Goal: Task Accomplishment & Management: Use online tool/utility

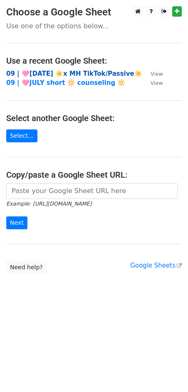
click at [88, 73] on strong "09 | 🩷AUG 2 ☀️x MH TikTok/Passive☀️" at bounding box center [74, 73] width 136 height 7
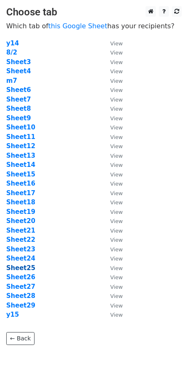
click at [26, 268] on strong "Sheet25" at bounding box center [20, 267] width 29 height 7
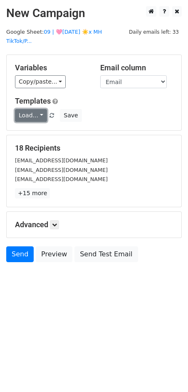
click at [26, 109] on link "Load..." at bounding box center [31, 115] width 32 height 13
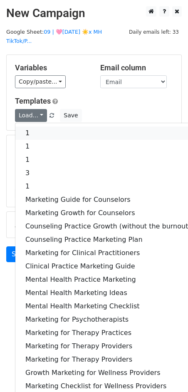
click at [46, 127] on link "1" at bounding box center [108, 133] width 186 height 13
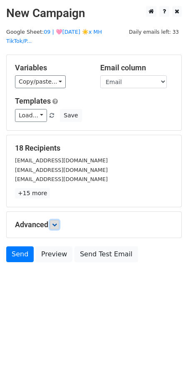
click at [59, 220] on link at bounding box center [54, 224] width 9 height 9
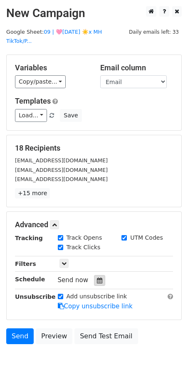
click at [99, 275] on div at bounding box center [99, 280] width 11 height 11
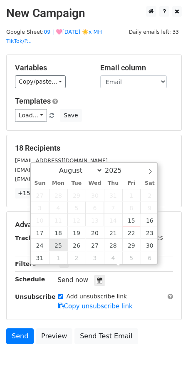
type input "2025-08-25 12:00"
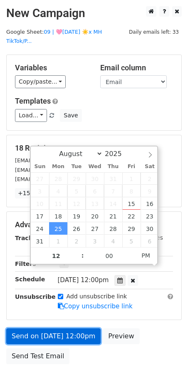
click at [32, 328] on link "Send on Aug 25 at 12:00pm" at bounding box center [53, 336] width 94 height 16
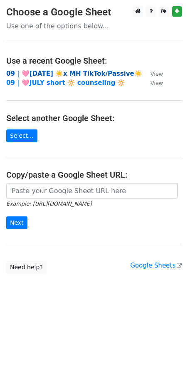
click at [74, 73] on strong "09 | 🩷AUG 2 ☀️x MH TikTok/Passive☀️" at bounding box center [74, 73] width 136 height 7
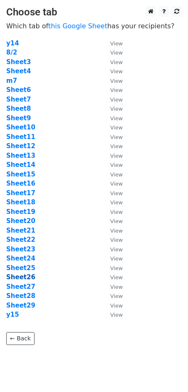
click at [26, 278] on strong "Sheet26" at bounding box center [20, 276] width 29 height 7
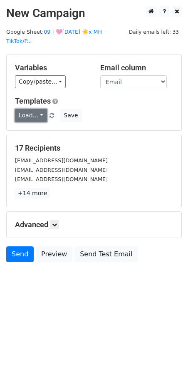
click at [25, 109] on link "Load..." at bounding box center [31, 115] width 32 height 13
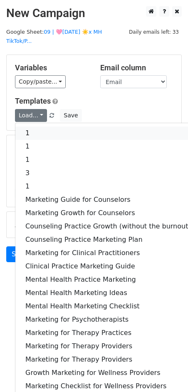
click at [25, 127] on link "1" at bounding box center [108, 133] width 186 height 13
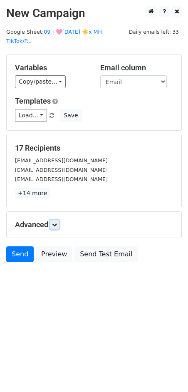
drag, startPoint x: 56, startPoint y: 216, endPoint x: 96, endPoint y: 268, distance: 65.6
click at [56, 222] on icon at bounding box center [54, 224] width 5 height 5
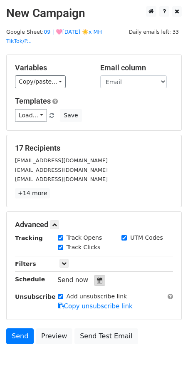
click at [97, 275] on div at bounding box center [99, 280] width 11 height 11
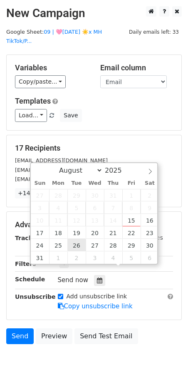
type input "2025-08-26 12:00"
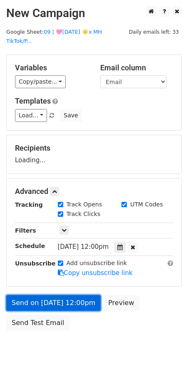
click at [61, 295] on link "Send on Aug 26 at 12:00pm" at bounding box center [53, 303] width 94 height 16
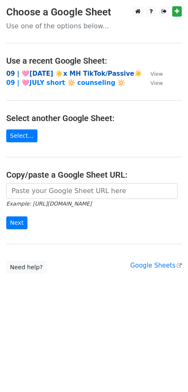
click at [85, 75] on strong "09 | 🩷[DATE] ☀️x MH TikTok/Passive☀️" at bounding box center [74, 73] width 136 height 7
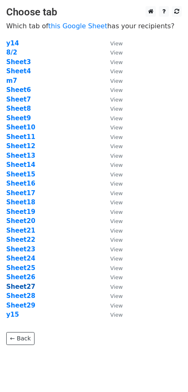
click at [27, 283] on strong "Sheet27" at bounding box center [20, 286] width 29 height 7
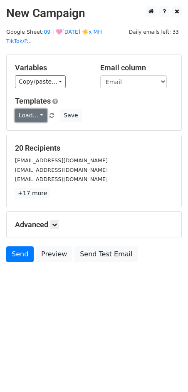
click at [34, 109] on link "Load..." at bounding box center [31, 115] width 32 height 13
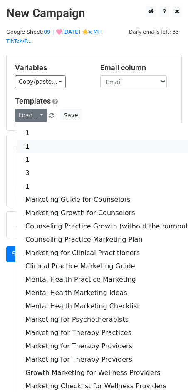
click at [38, 140] on link "1" at bounding box center [108, 146] width 186 height 13
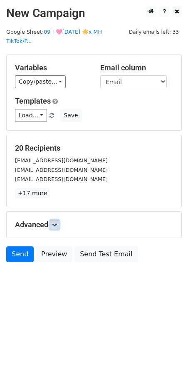
click at [54, 222] on icon at bounding box center [54, 224] width 5 height 5
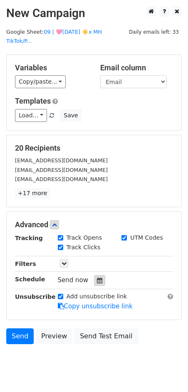
click at [94, 275] on div at bounding box center [99, 280] width 11 height 11
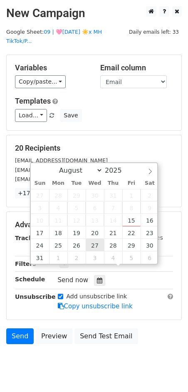
type input "2025-08-27 12:00"
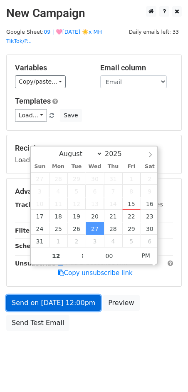
click at [83, 296] on link "Send on Aug 27 at 12:00pm" at bounding box center [53, 303] width 94 height 16
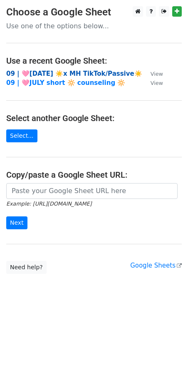
click at [75, 71] on strong "09 | 🩷[DATE] ☀️x MH TikTok/Passive☀️" at bounding box center [74, 73] width 136 height 7
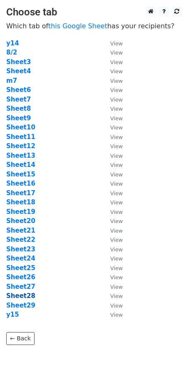
click at [25, 296] on strong "Sheet28" at bounding box center [20, 295] width 29 height 7
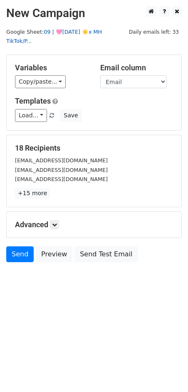
click at [77, 32] on link "09 | 🩷[DATE] ☀️x MH TikTok/P..." at bounding box center [54, 37] width 96 height 16
click at [37, 109] on link "Load..." at bounding box center [31, 115] width 32 height 13
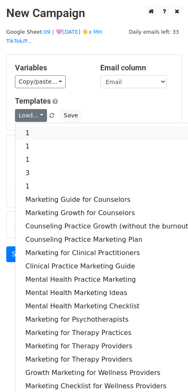
click at [40, 127] on link "1" at bounding box center [108, 133] width 186 height 13
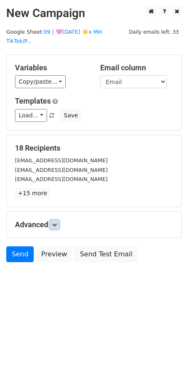
click at [57, 220] on link at bounding box center [54, 224] width 9 height 9
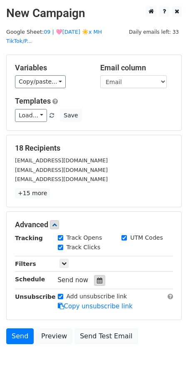
click at [97, 278] on icon at bounding box center [99, 281] width 5 height 6
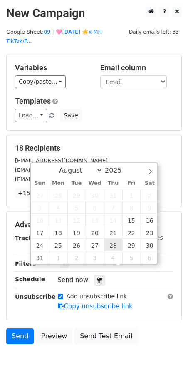
type input "[DATE] 12:00"
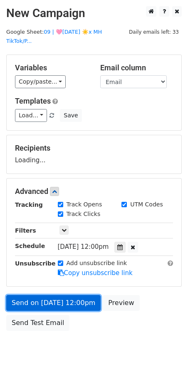
click at [59, 295] on link "Send on Aug 28 at 12:00pm" at bounding box center [53, 303] width 94 height 16
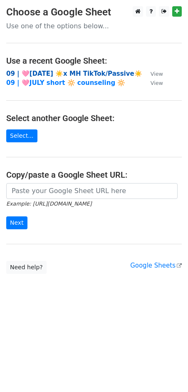
click at [60, 74] on strong "09 | 🩷[DATE] ☀️x MH TikTok/Passive☀️" at bounding box center [74, 73] width 136 height 7
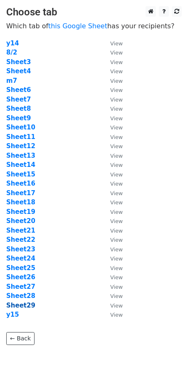
click at [15, 306] on strong "Sheet29" at bounding box center [20, 305] width 29 height 7
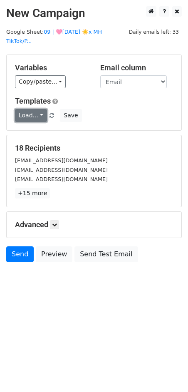
click at [25, 109] on link "Load..." at bounding box center [31, 115] width 32 height 13
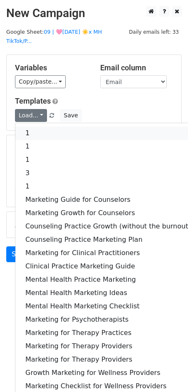
click at [35, 127] on link "1" at bounding box center [108, 133] width 186 height 13
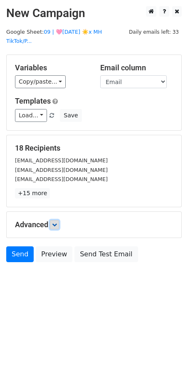
click at [58, 220] on link at bounding box center [54, 224] width 9 height 9
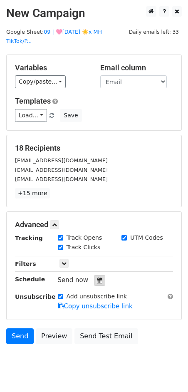
click at [97, 278] on icon at bounding box center [99, 281] width 5 height 6
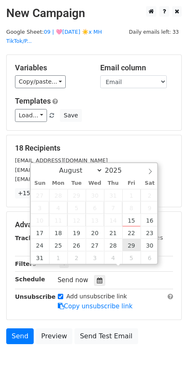
type input "2025-08-29 12:00"
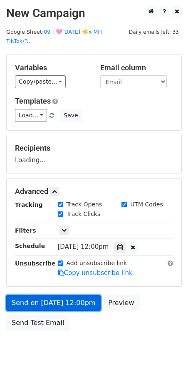
click at [59, 295] on link "Send on Aug 29 at 12:00pm" at bounding box center [53, 303] width 94 height 16
